Goal: Transaction & Acquisition: Subscribe to service/newsletter

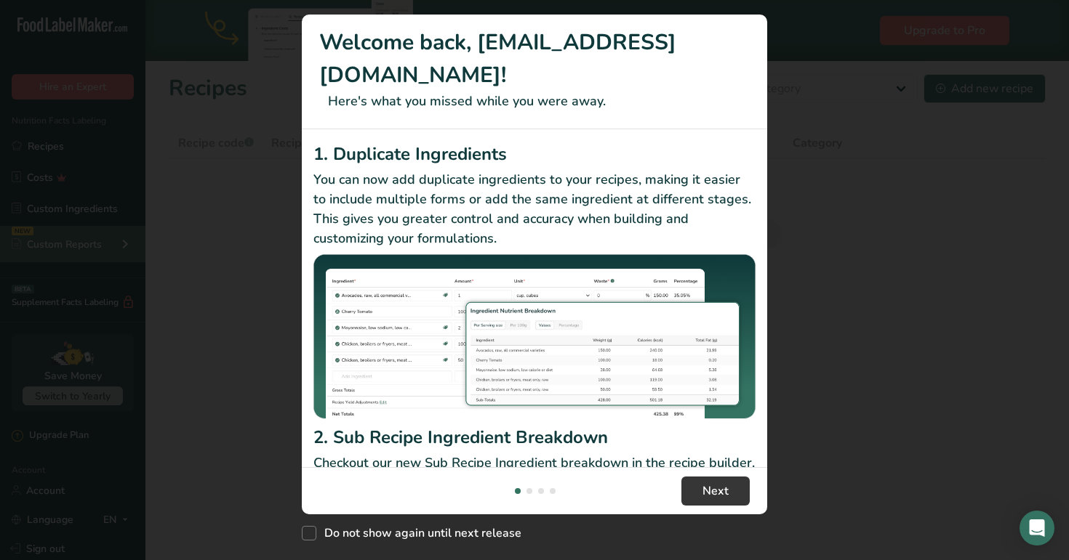
click at [129, 246] on div "New Features" at bounding box center [534, 280] width 1069 height 560
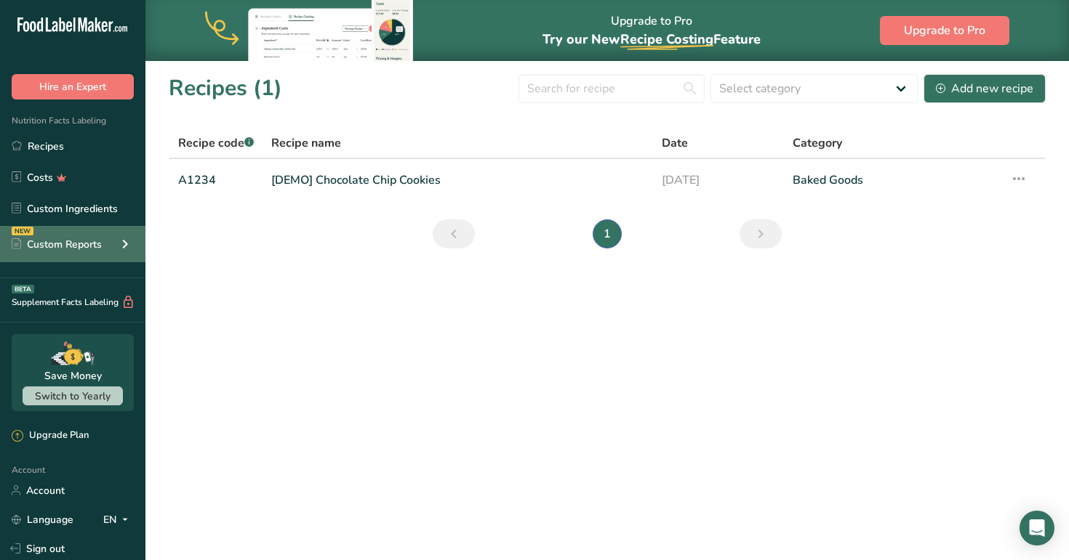
click at [132, 250] on icon at bounding box center [124, 244] width 17 height 26
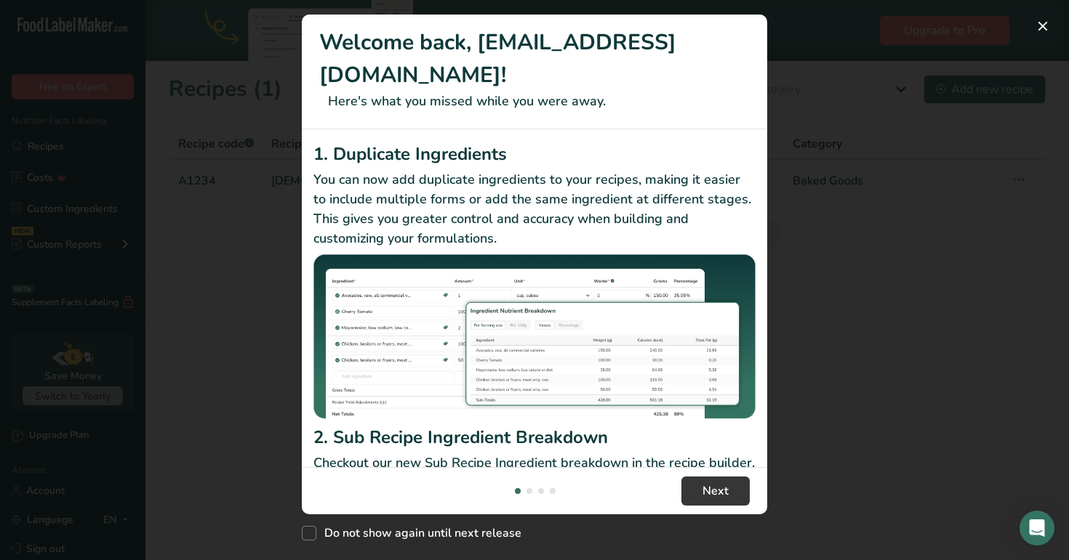
click at [125, 247] on div "New Features" at bounding box center [534, 280] width 1069 height 560
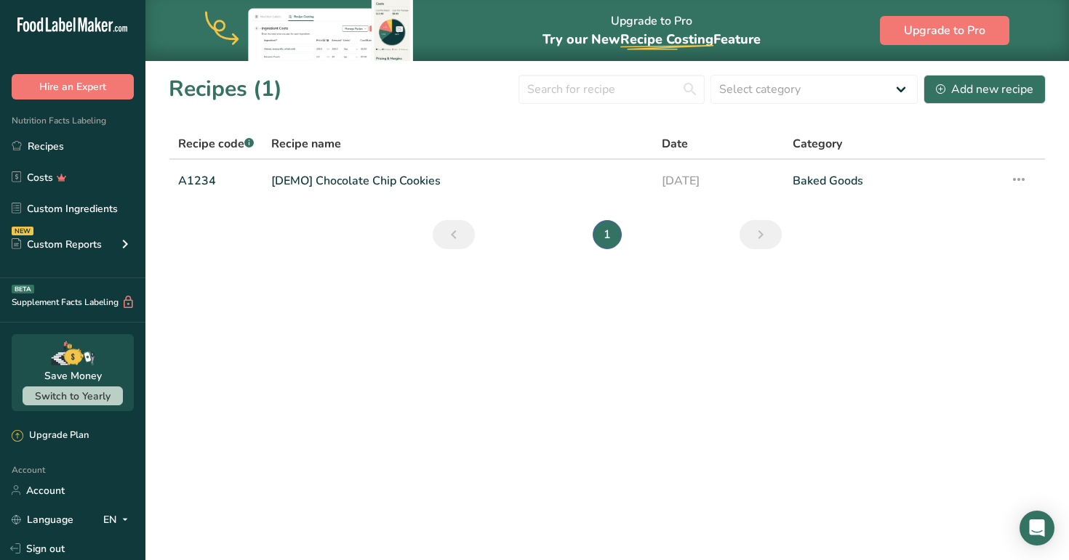
click at [125, 247] on icon at bounding box center [124, 244] width 17 height 26
click at [114, 245] on div "NEW Custom Reports" at bounding box center [72, 244] width 145 height 36
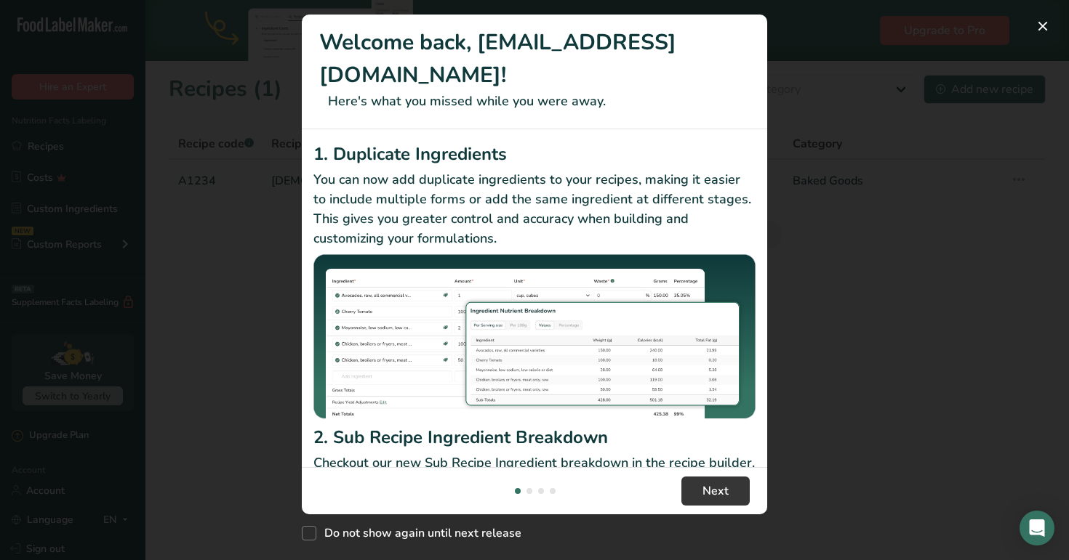
click at [258, 218] on div "New Features" at bounding box center [534, 280] width 1069 height 560
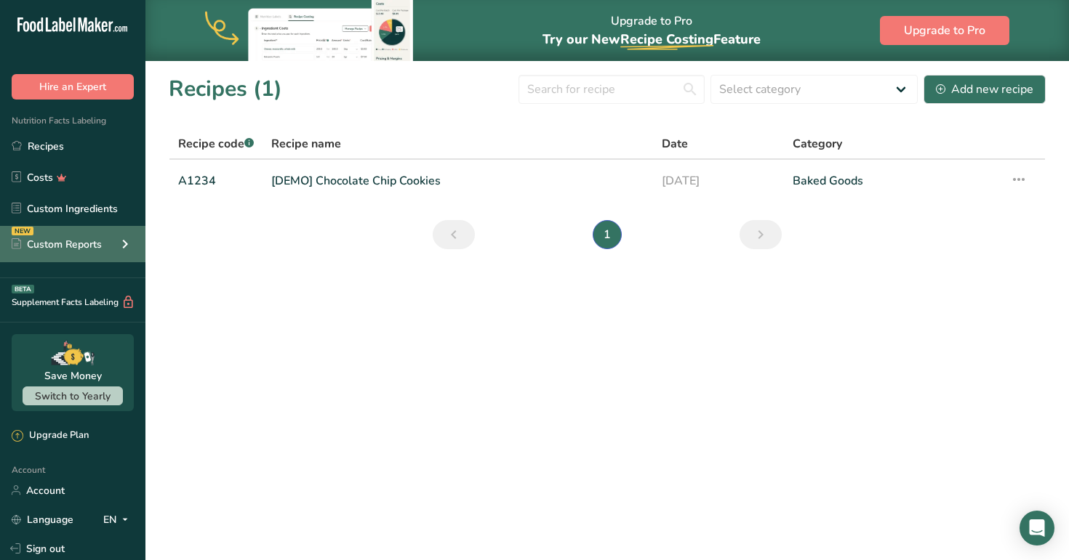
click at [116, 243] on icon at bounding box center [124, 244] width 17 height 26
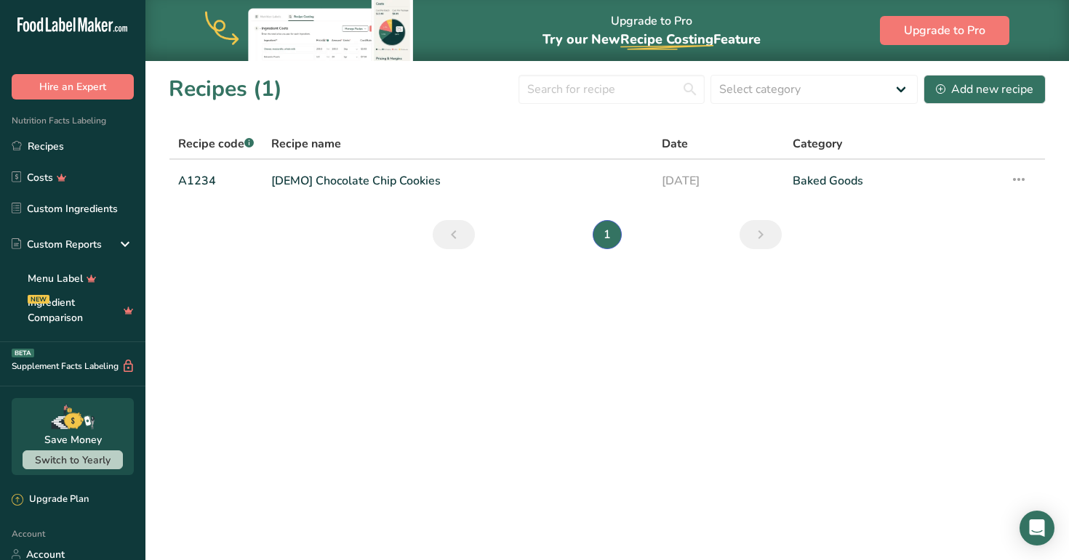
click at [354, 310] on main "Upgrade to Pro Try our New Recipe Costing .a-29{fill:none;stroke-linecap:round;…" at bounding box center [534, 280] width 1069 height 560
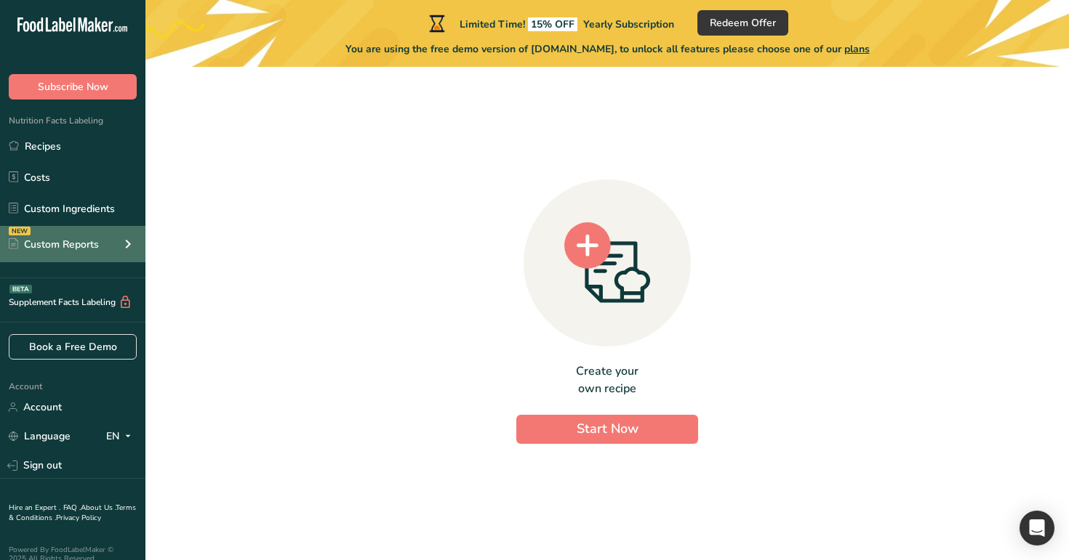
click at [105, 253] on div "NEW Custom Reports" at bounding box center [72, 244] width 145 height 36
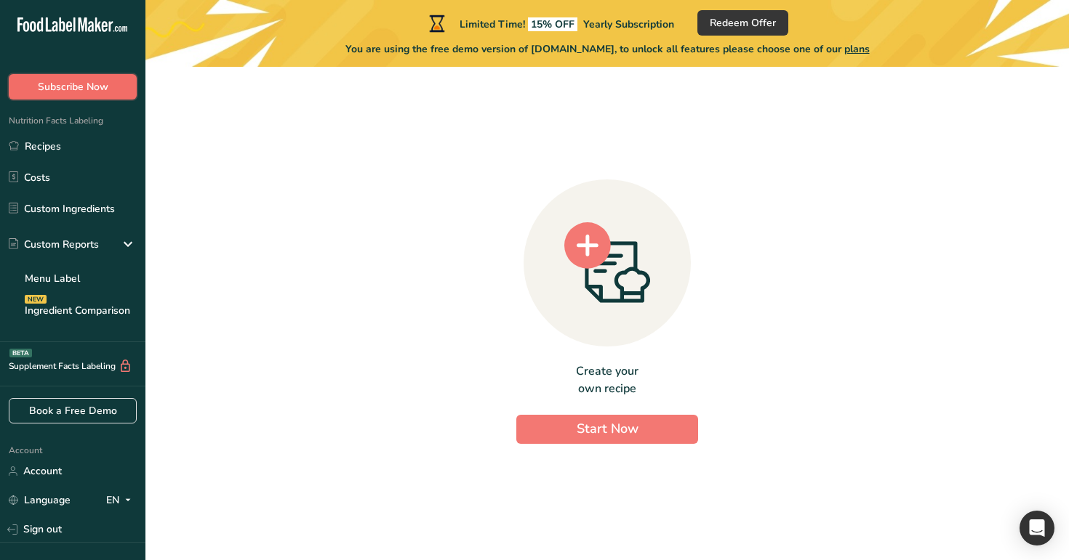
click at [95, 95] on button "Subscribe Now" at bounding box center [73, 86] width 128 height 25
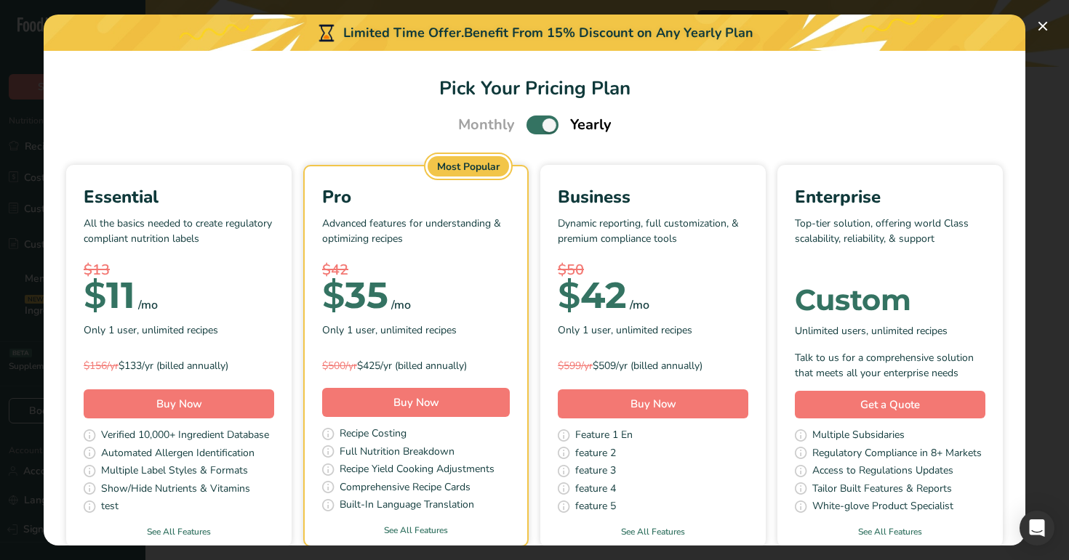
click at [544, 129] on span "Pick Your Pricing Plan Modal" at bounding box center [542, 125] width 32 height 18
click at [536, 129] on input "Pick Your Pricing Plan Modal" at bounding box center [530, 125] width 9 height 9
checkbox input "false"
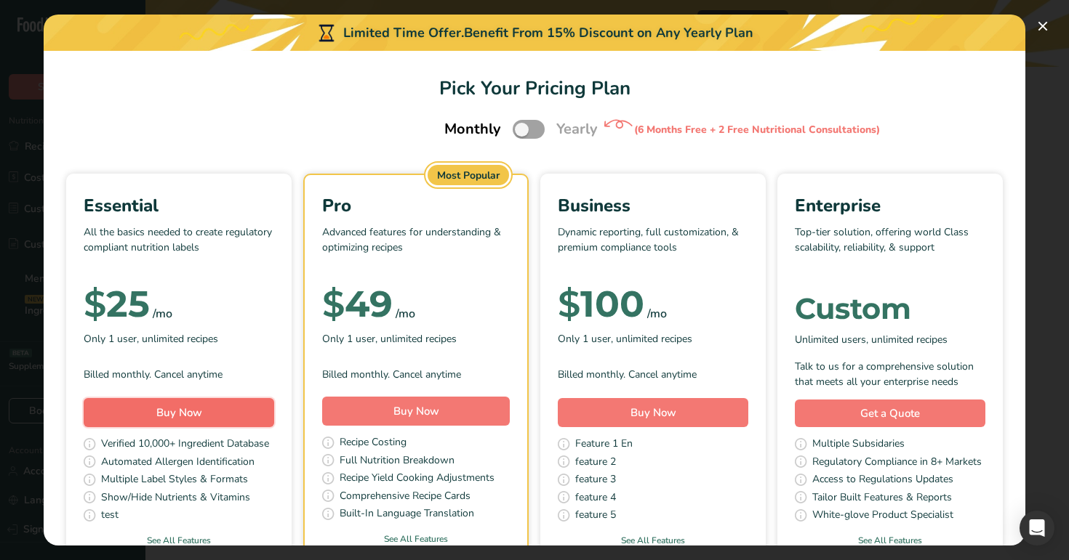
click at [244, 411] on button "Buy Now" at bounding box center [179, 412] width 190 height 29
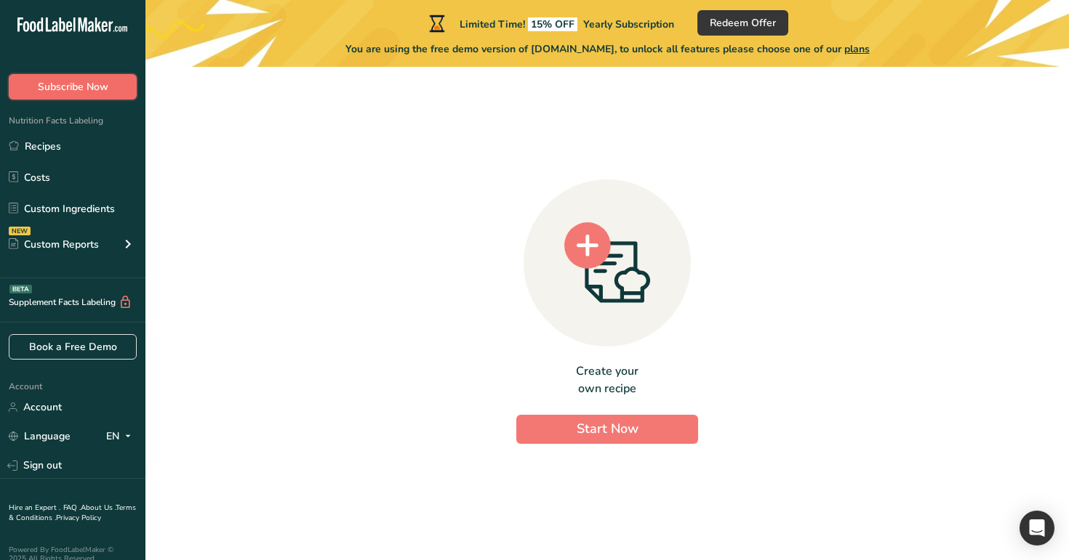
click at [102, 86] on span "Subscribe Now" at bounding box center [73, 86] width 71 height 15
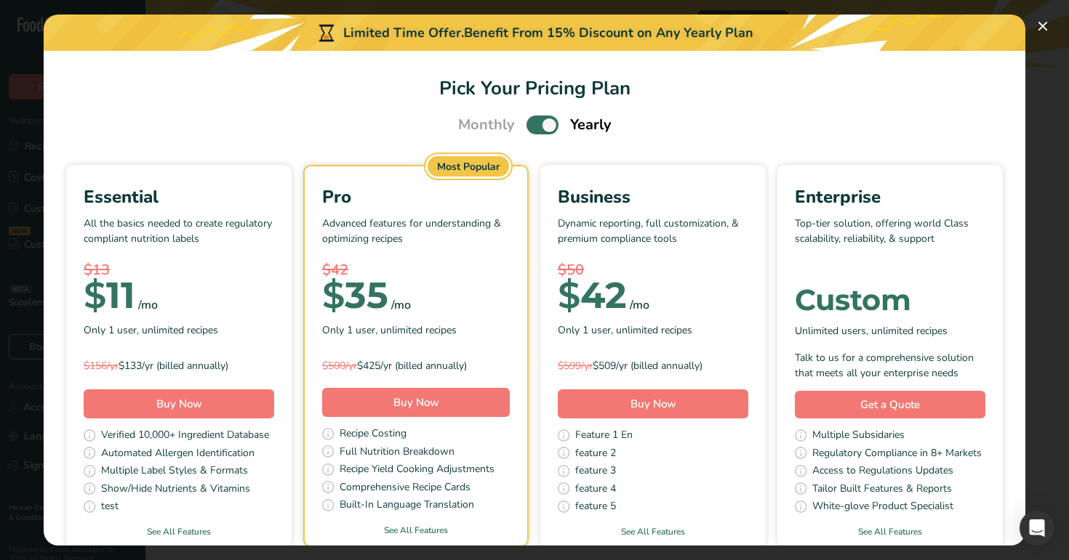
click at [530, 132] on span "Pick Your Pricing Plan Modal" at bounding box center [542, 125] width 32 height 18
click at [530, 130] on input "Pick Your Pricing Plan Modal" at bounding box center [530, 125] width 9 height 9
checkbox input "false"
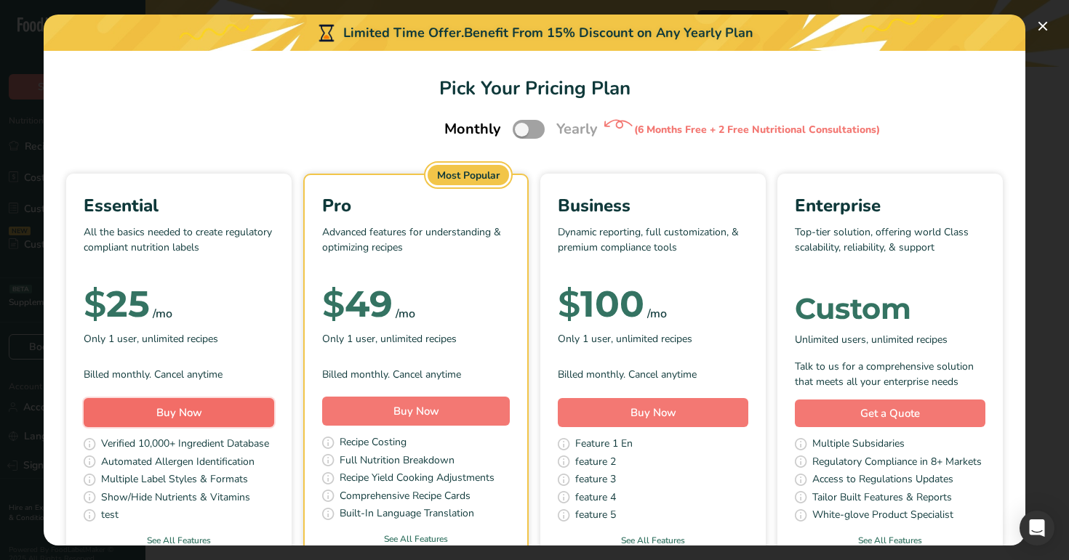
click at [186, 414] on span "Buy Now" at bounding box center [179, 413] width 46 height 15
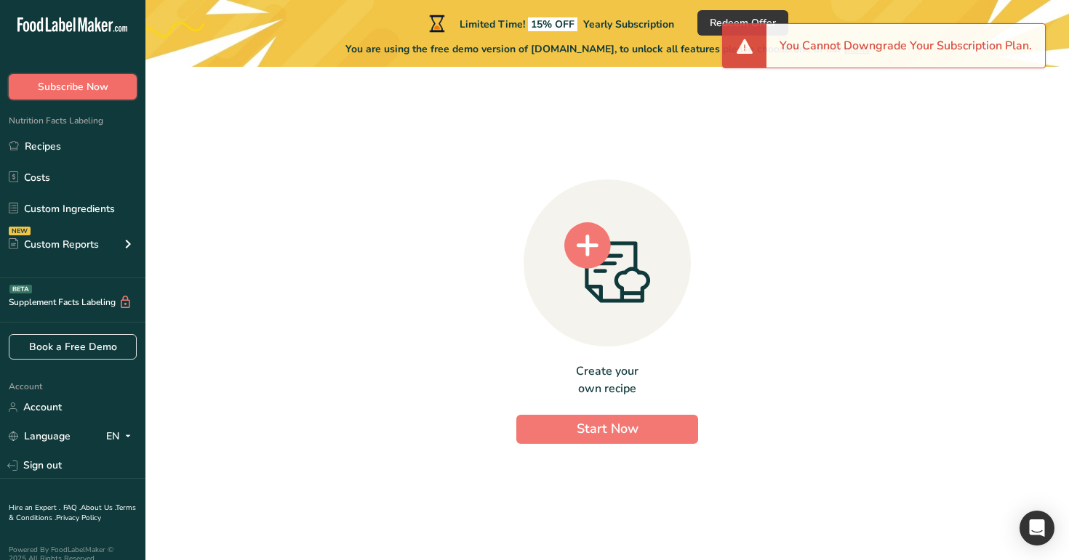
click at [101, 87] on span "Subscribe Now" at bounding box center [73, 86] width 71 height 15
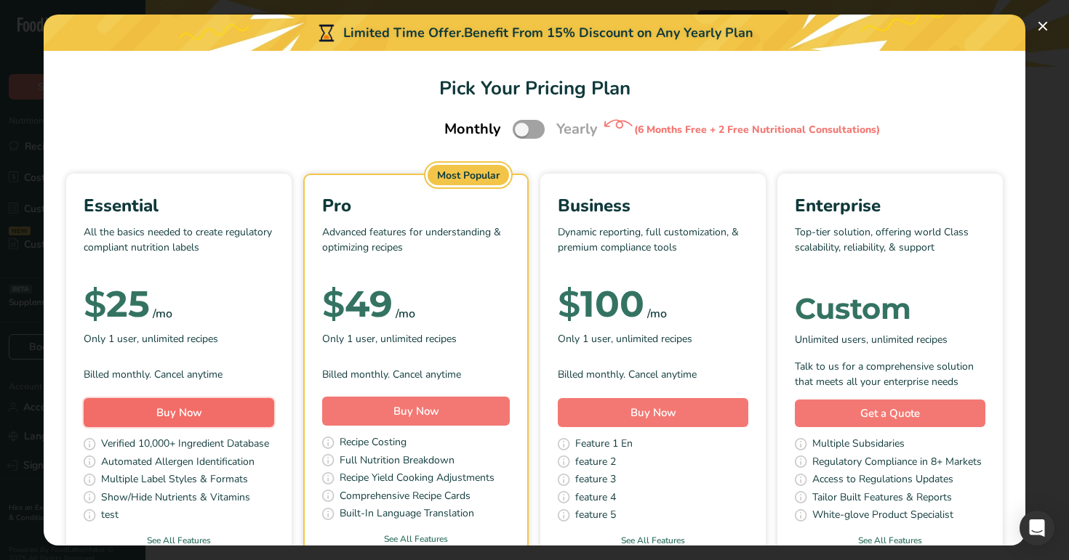
click at [213, 409] on button "Buy Now" at bounding box center [179, 412] width 190 height 29
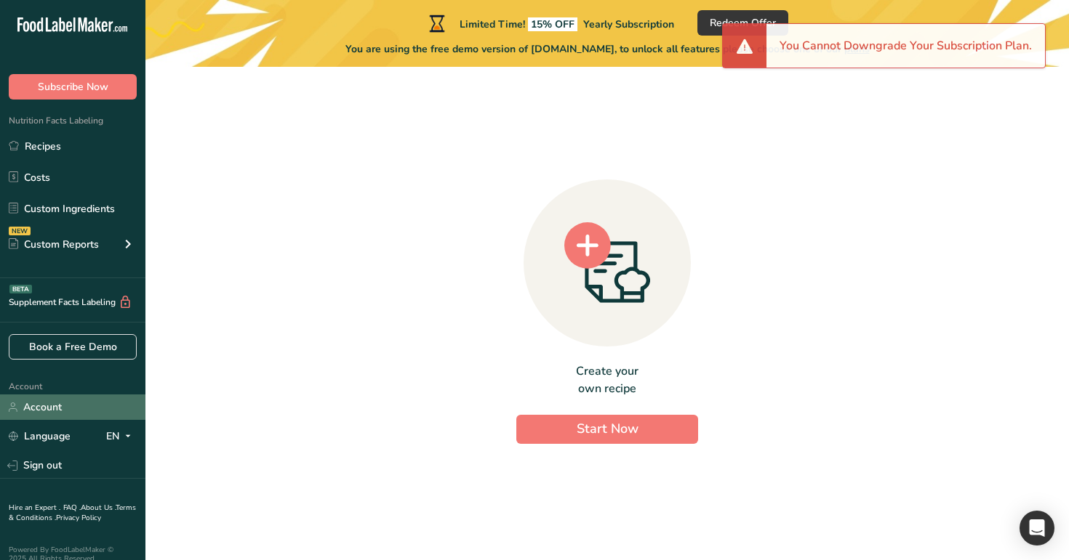
click at [104, 406] on link "Account" at bounding box center [72, 407] width 145 height 25
